Goal: Transaction & Acquisition: Book appointment/travel/reservation

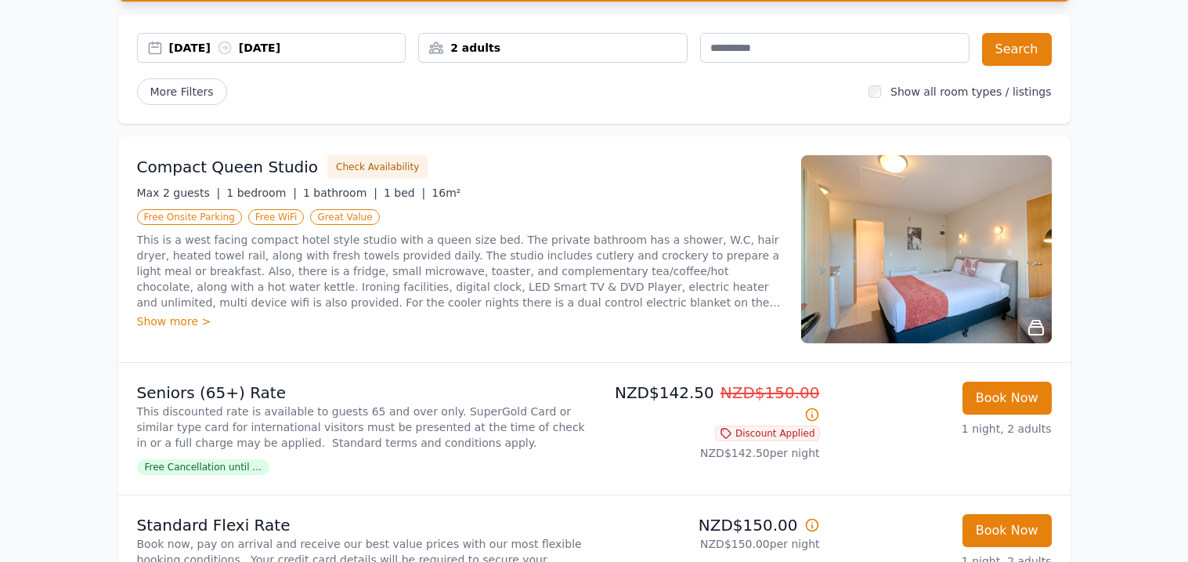
scroll to position [132, 0]
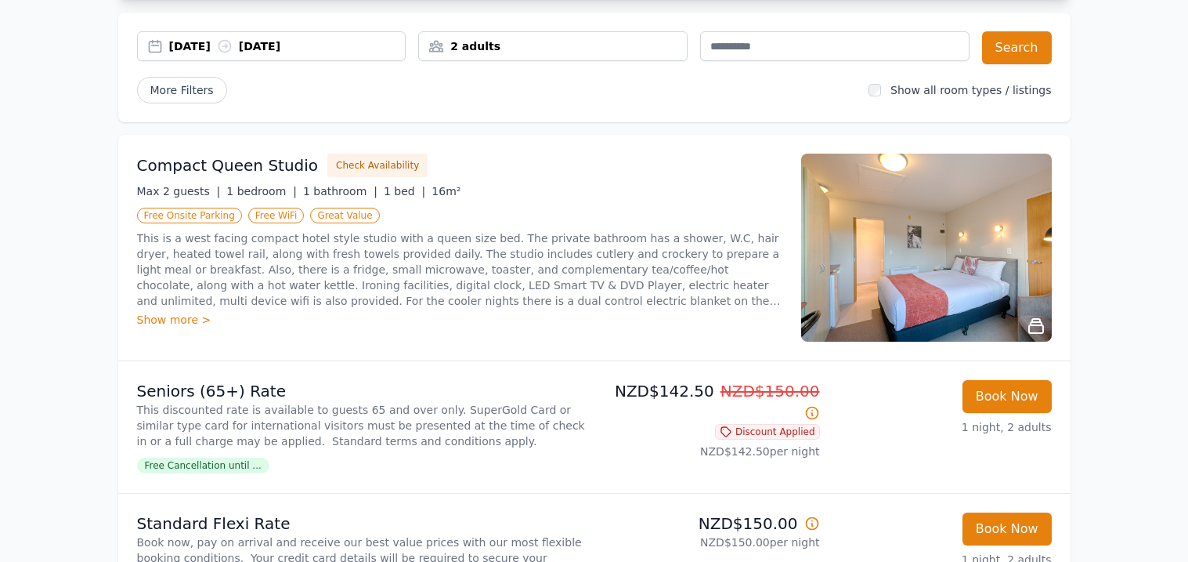
click at [316, 49] on div "[DATE] [DATE]" at bounding box center [287, 46] width 237 height 16
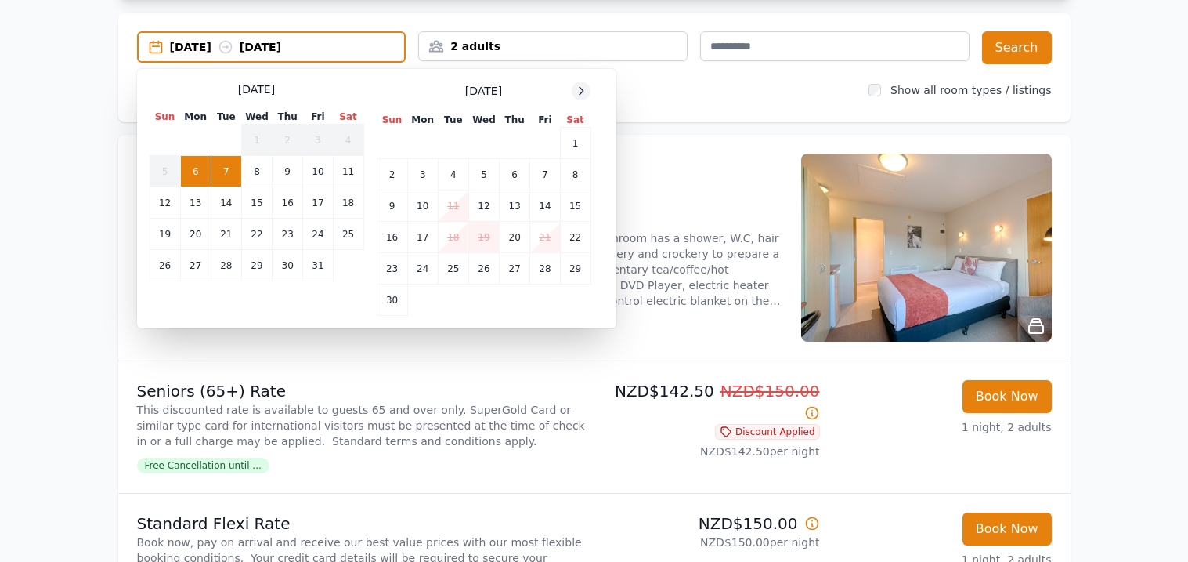
click at [588, 86] on div at bounding box center [581, 90] width 19 height 19
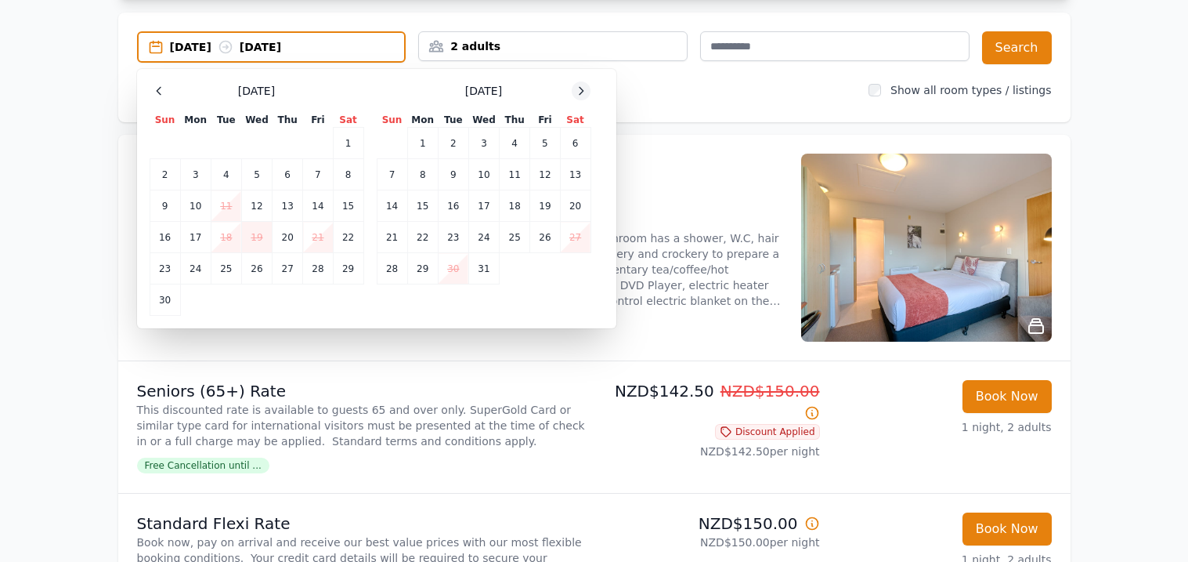
click at [588, 86] on div at bounding box center [581, 90] width 19 height 19
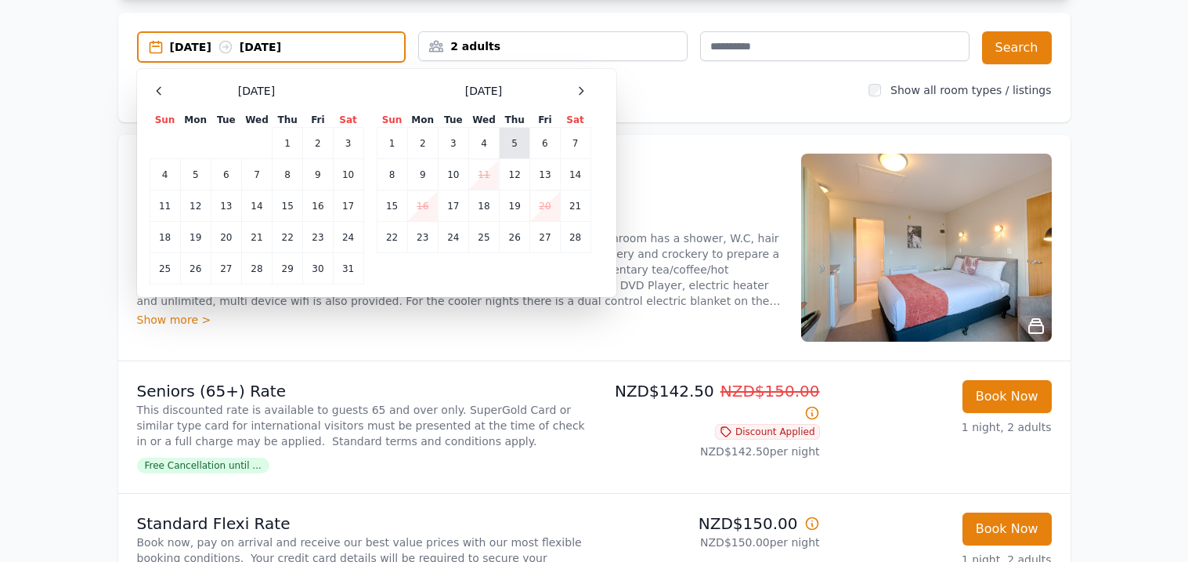
click at [510, 144] on td "5" at bounding box center [515, 143] width 31 height 31
click at [535, 144] on td "6" at bounding box center [545, 143] width 30 height 31
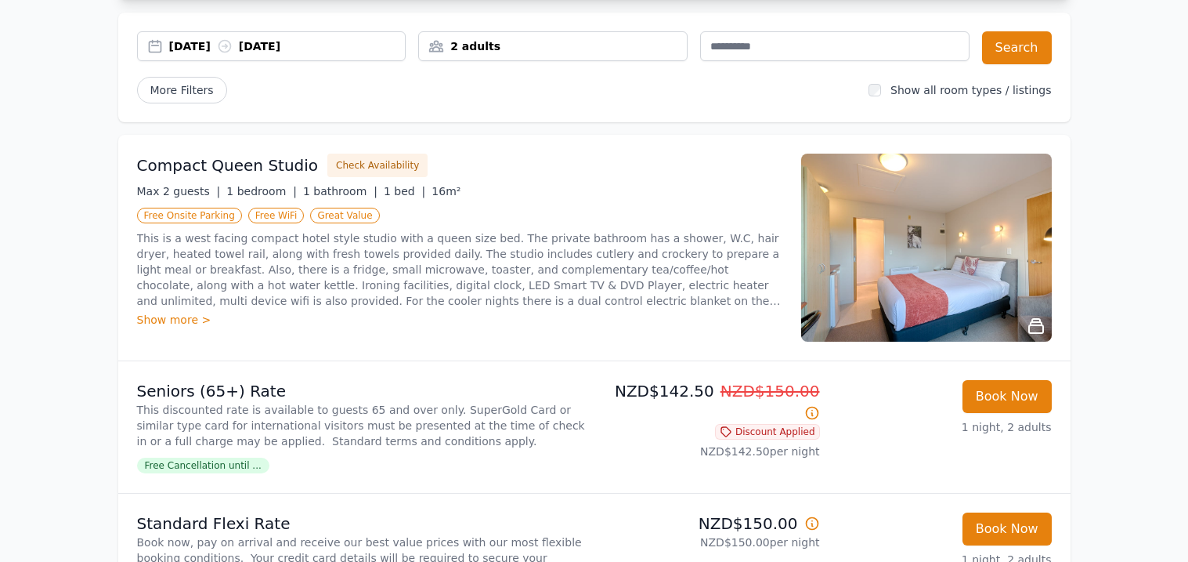
click at [474, 56] on div "2 adults" at bounding box center [552, 46] width 269 height 30
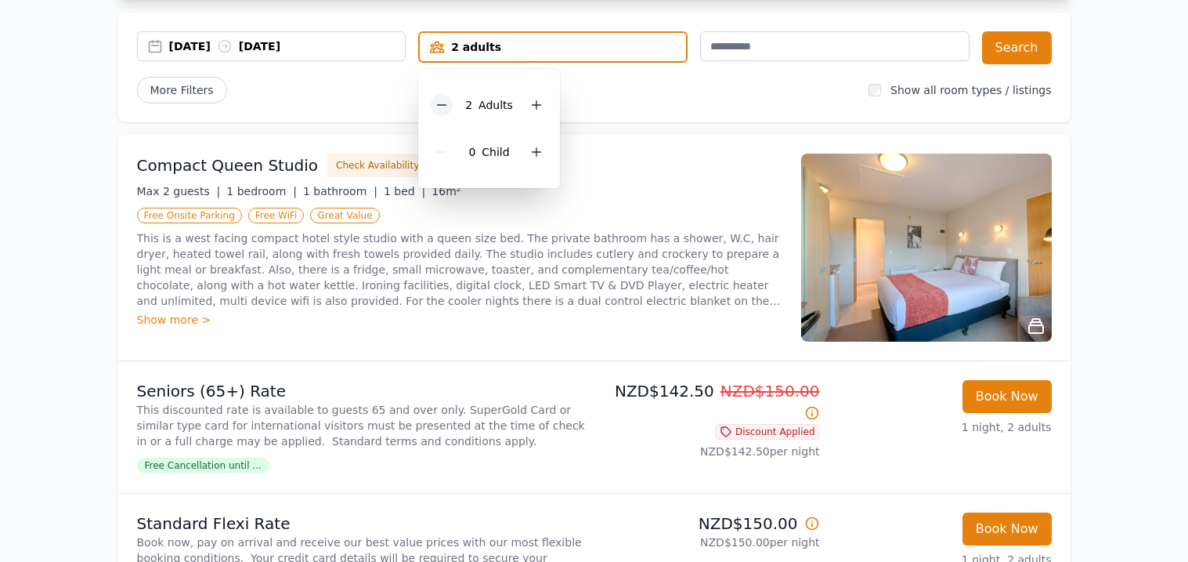
click at [440, 106] on icon at bounding box center [442, 105] width 13 height 13
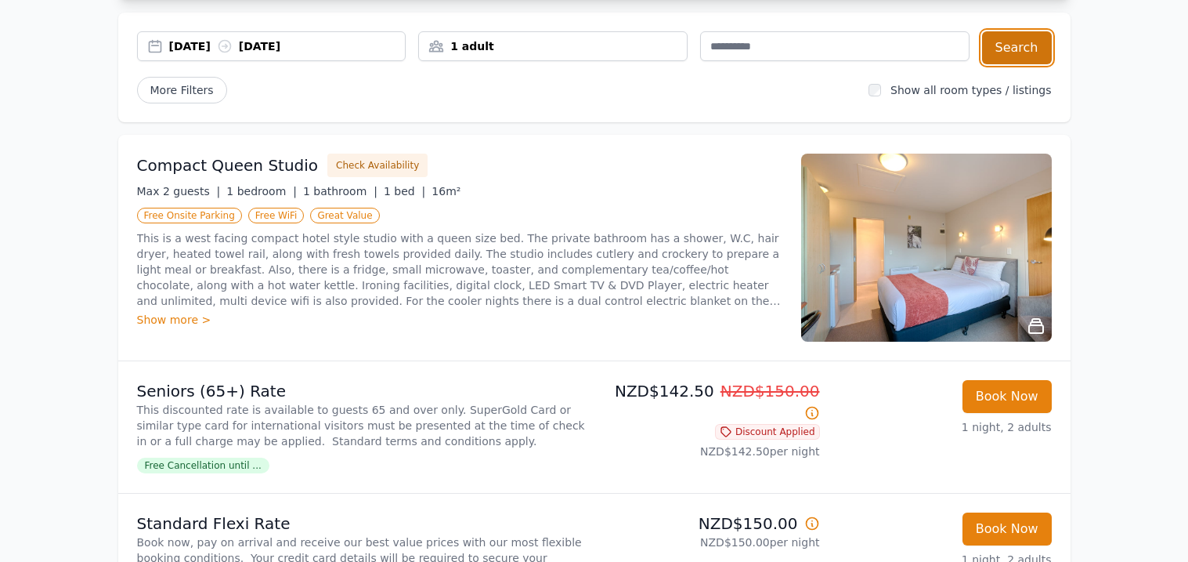
click at [1036, 42] on button "Search" at bounding box center [1017, 47] width 70 height 33
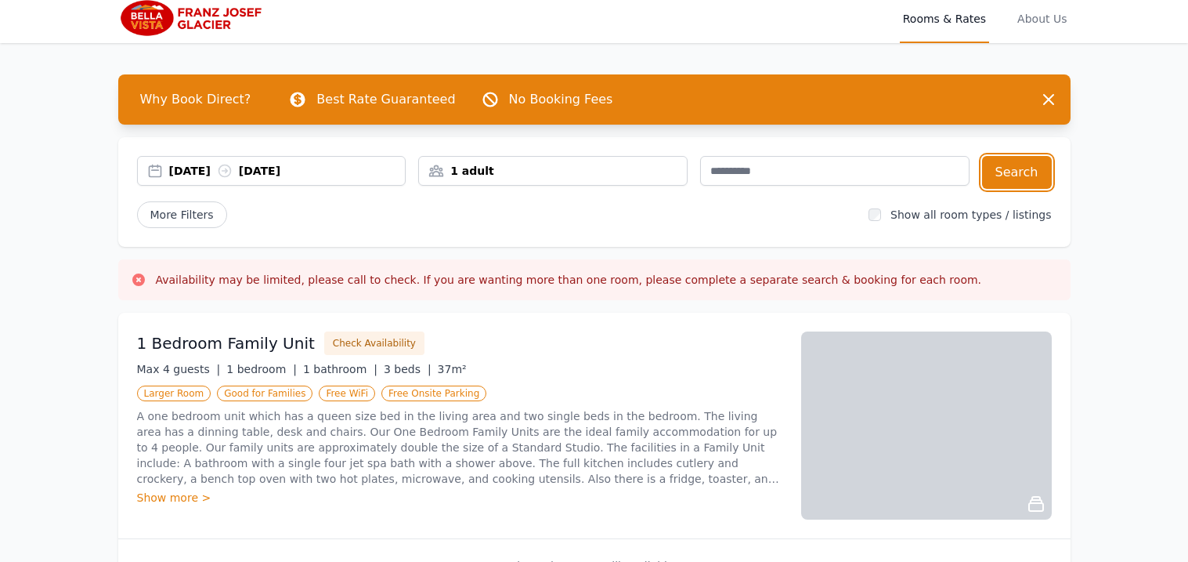
scroll to position [9, 0]
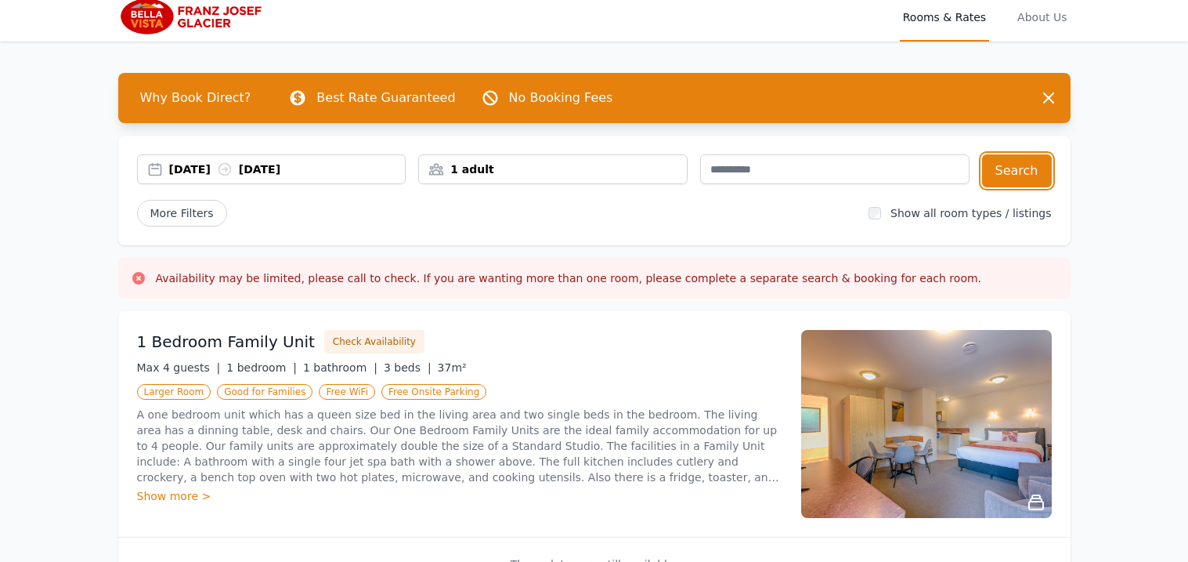
click at [297, 170] on div "[DATE] [DATE]" at bounding box center [287, 169] width 237 height 16
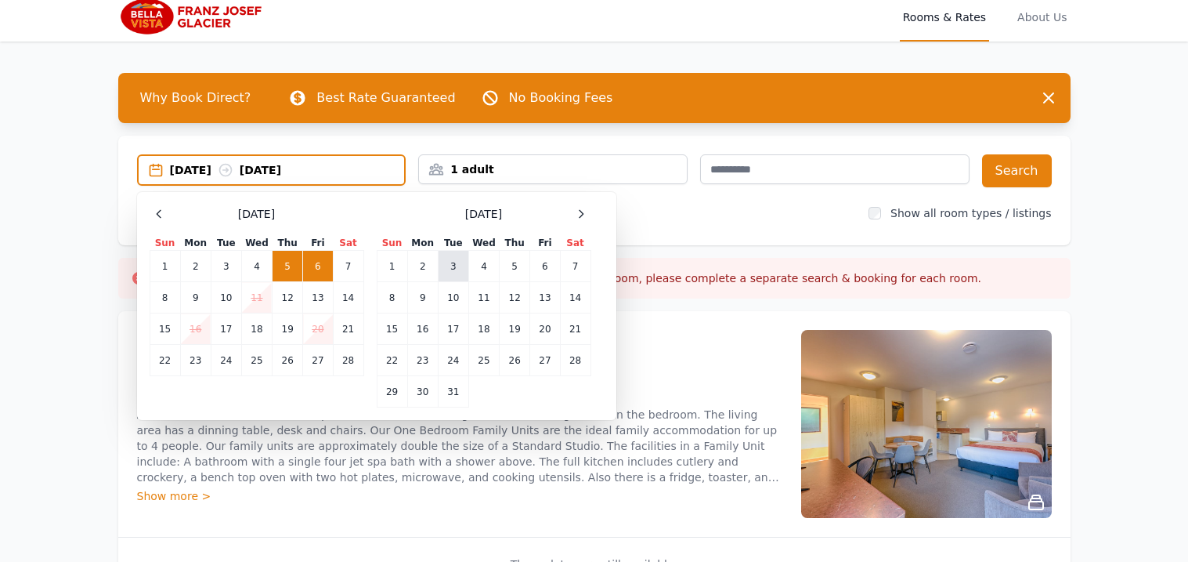
click at [456, 260] on td "3" at bounding box center [453, 266] width 31 height 31
click at [487, 265] on td "4" at bounding box center [483, 266] width 31 height 31
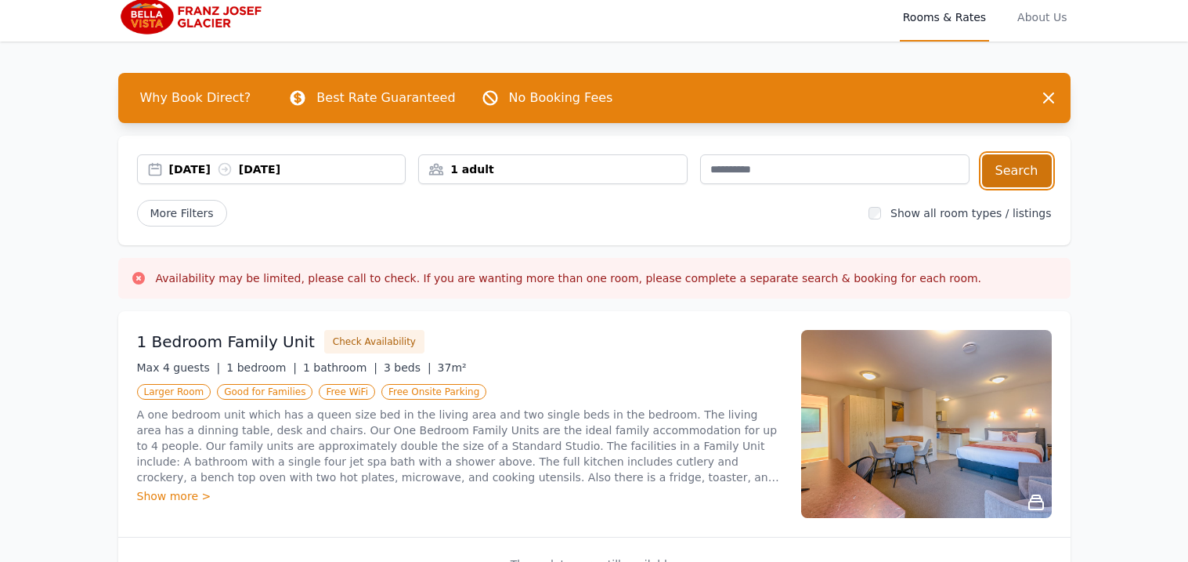
click at [1021, 169] on button "Search" at bounding box center [1017, 170] width 70 height 33
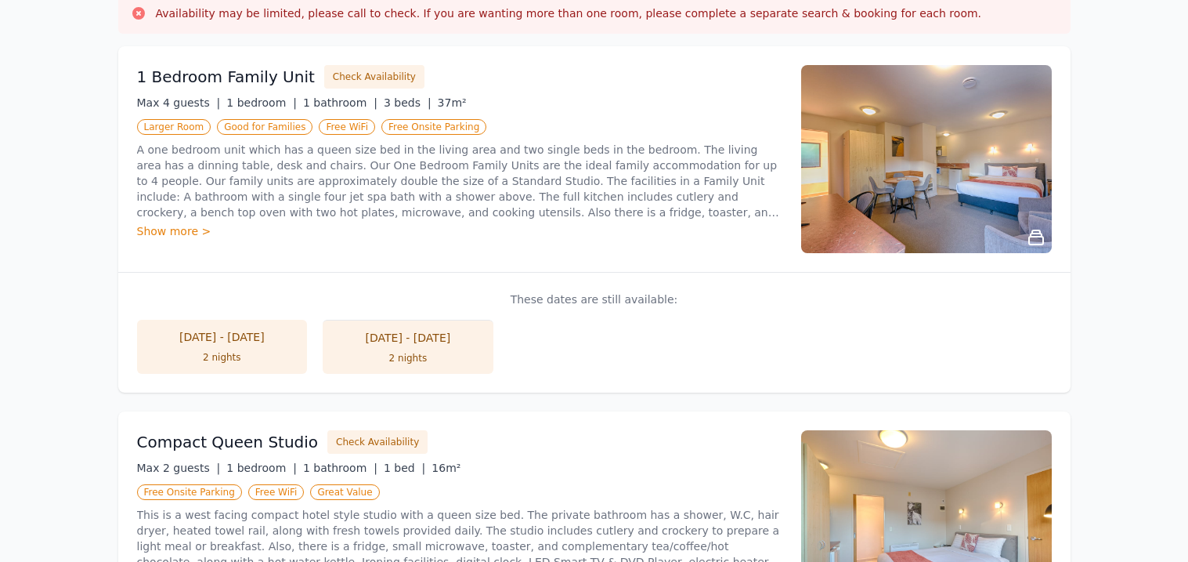
scroll to position [276, 0]
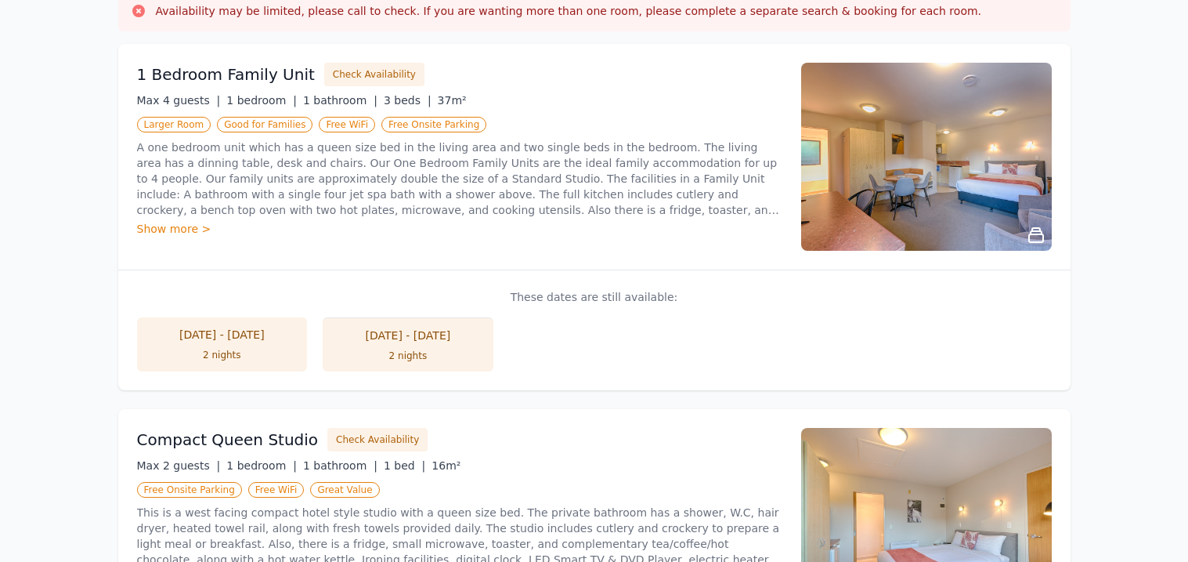
click at [237, 346] on li "[DATE] - [DATE] 2 nights" at bounding box center [222, 344] width 171 height 54
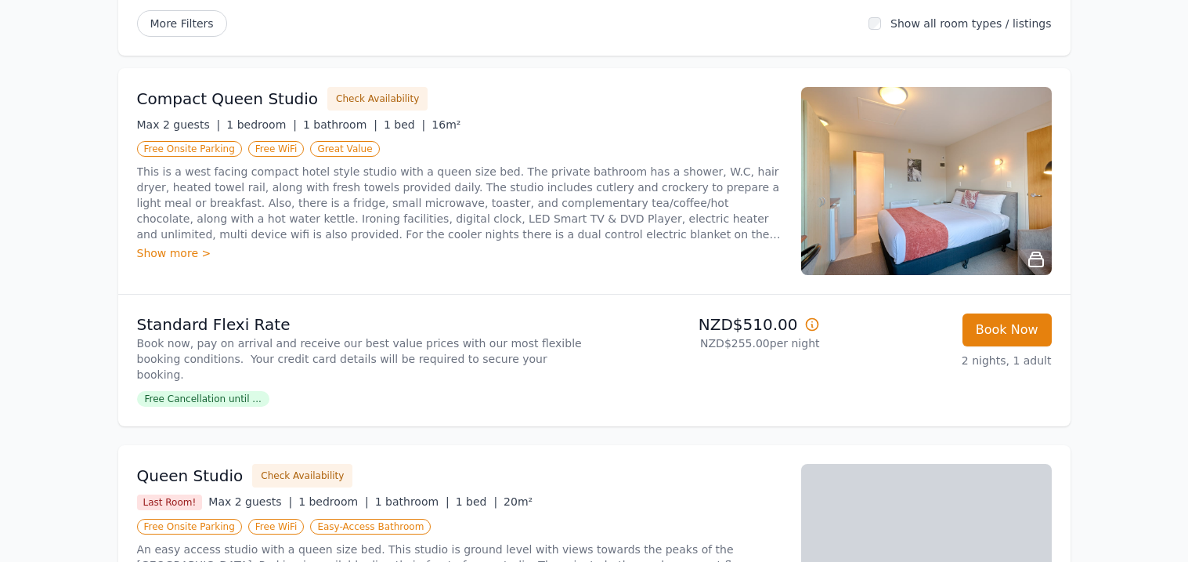
scroll to position [194, 0]
